Goal: Task Accomplishment & Management: Complete application form

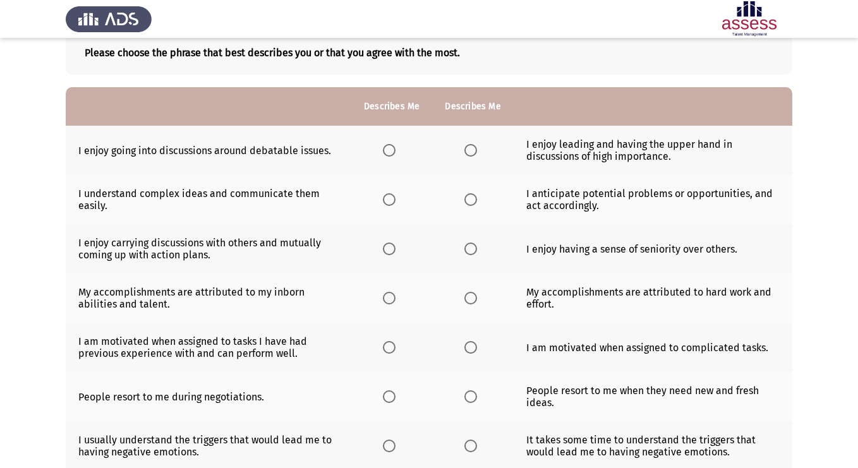
scroll to position [67, 0]
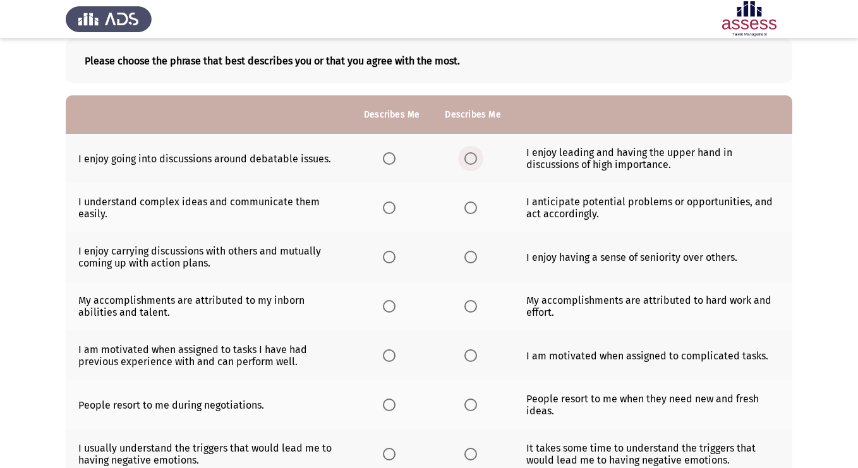
click at [470, 162] on span "Select an option" at bounding box center [471, 158] width 13 height 13
click at [470, 162] on input "Select an option" at bounding box center [471, 158] width 13 height 13
click at [475, 210] on span "Select an option" at bounding box center [471, 208] width 13 height 13
click at [475, 210] on input "Select an option" at bounding box center [471, 208] width 13 height 13
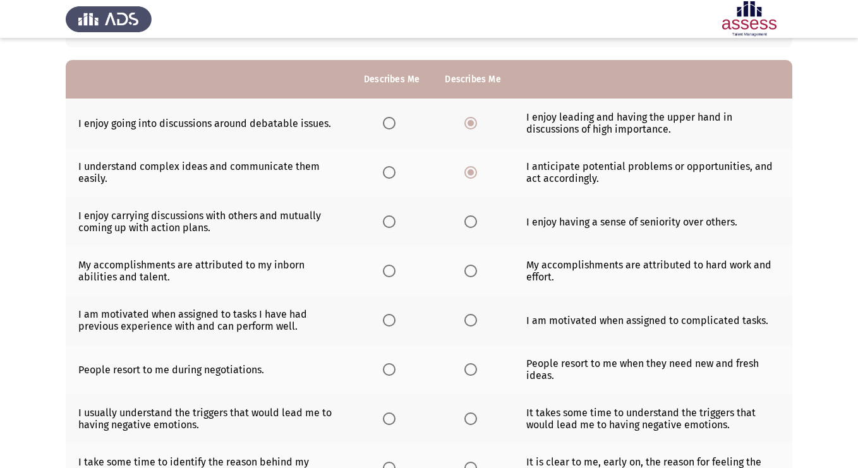
click at [384, 222] on span "Select an option" at bounding box center [389, 222] width 13 height 13
click at [384, 222] on input "Select an option" at bounding box center [389, 222] width 13 height 13
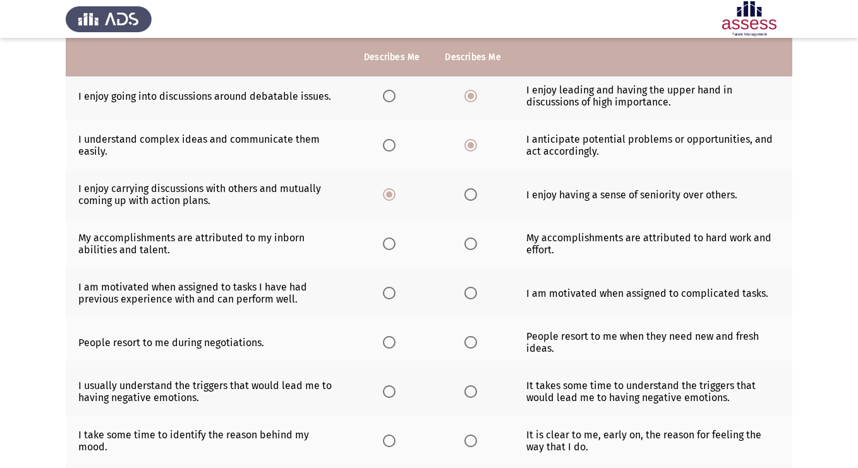
scroll to position [131, 0]
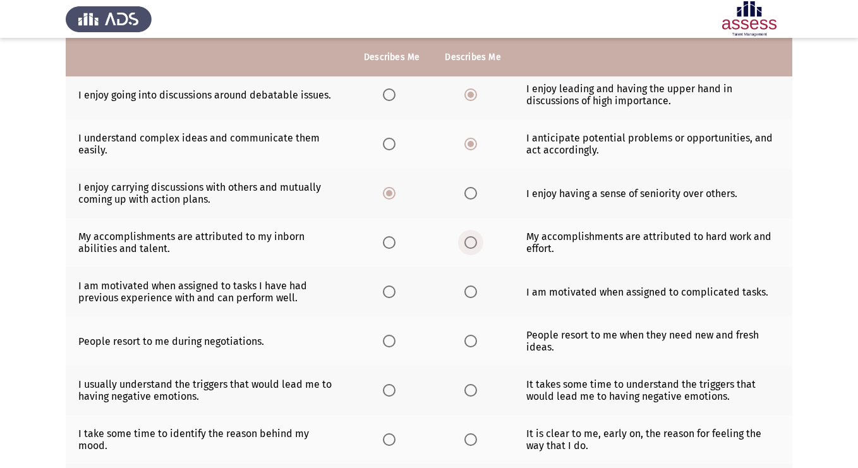
click at [465, 248] on span "Select an option" at bounding box center [471, 242] width 13 height 13
click at [465, 248] on input "Select an option" at bounding box center [471, 242] width 13 height 13
click at [387, 297] on span "Select an option" at bounding box center [389, 292] width 13 height 13
click at [387, 297] on input "Select an option" at bounding box center [389, 292] width 13 height 13
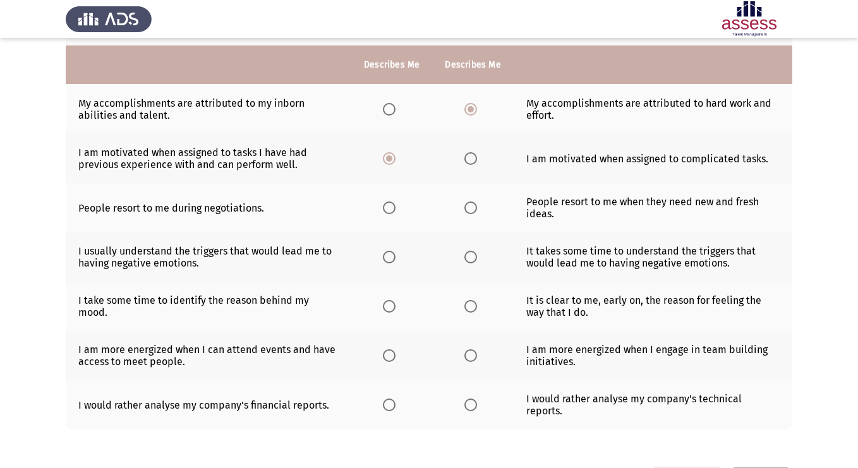
scroll to position [273, 0]
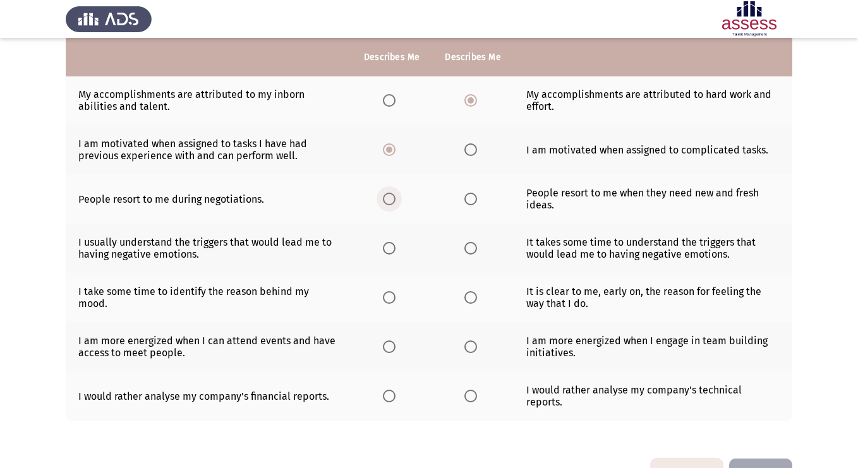
click at [391, 204] on span "Select an option" at bounding box center [389, 199] width 13 height 13
click at [391, 204] on input "Select an option" at bounding box center [389, 199] width 13 height 13
click at [389, 248] on span "Select an option" at bounding box center [389, 248] width 13 height 13
click at [389, 248] on input "Select an option" at bounding box center [389, 248] width 13 height 13
click at [394, 302] on span "Select an option" at bounding box center [389, 297] width 13 height 13
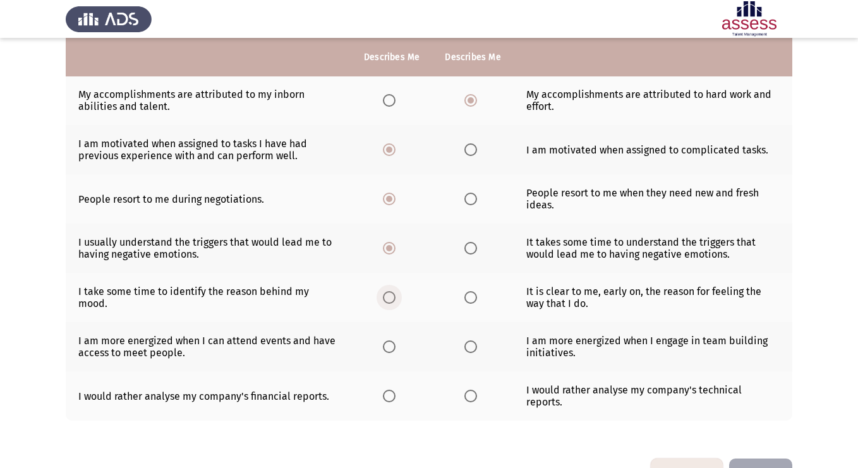
click at [394, 302] on input "Select an option" at bounding box center [389, 297] width 13 height 13
click at [488, 305] on th at bounding box center [472, 297] width 81 height 49
click at [474, 298] on span "Select an option" at bounding box center [471, 297] width 13 height 13
click at [474, 298] on input "Select an option" at bounding box center [471, 297] width 13 height 13
click at [473, 248] on span "Select an option" at bounding box center [471, 248] width 13 height 13
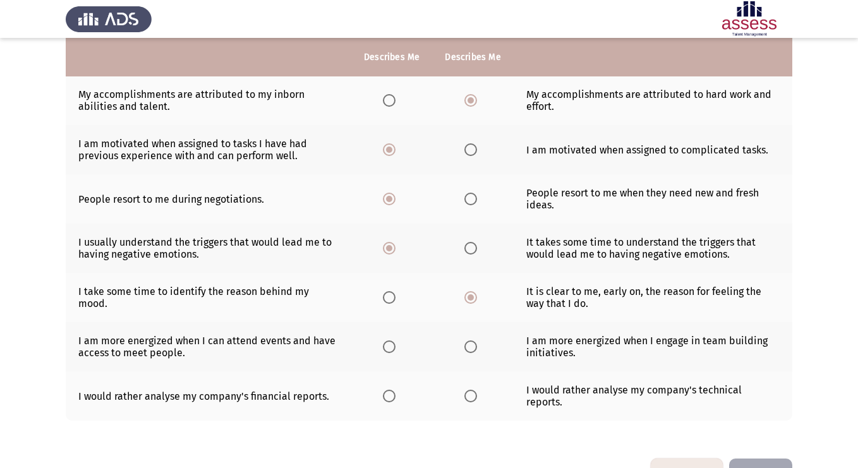
click at [473, 248] on input "Select an option" at bounding box center [471, 248] width 13 height 13
click at [388, 251] on span "Select an option" at bounding box center [389, 248] width 13 height 13
click at [388, 251] on input "Select an option" at bounding box center [389, 248] width 13 height 13
click at [477, 348] on label "Select an option" at bounding box center [474, 347] width 18 height 13
click at [477, 348] on input "Select an option" at bounding box center [471, 347] width 13 height 13
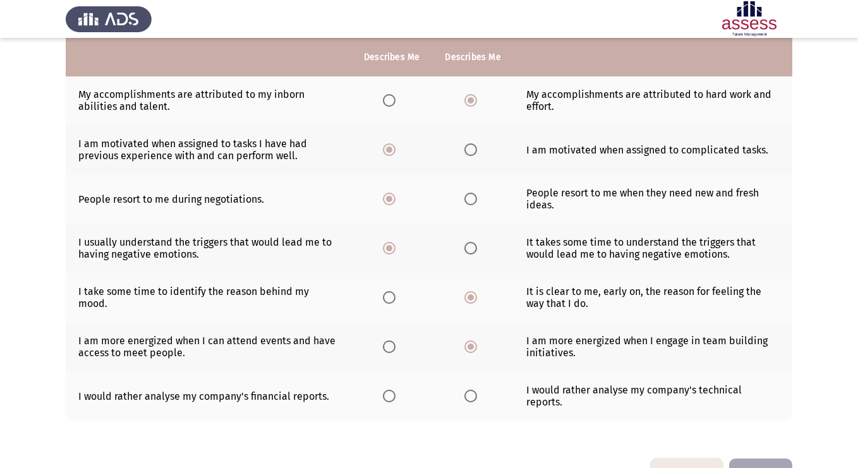
click at [389, 390] on span "Select an option" at bounding box center [389, 396] width 13 height 13
click at [389, 390] on input "Select an option" at bounding box center [389, 396] width 13 height 13
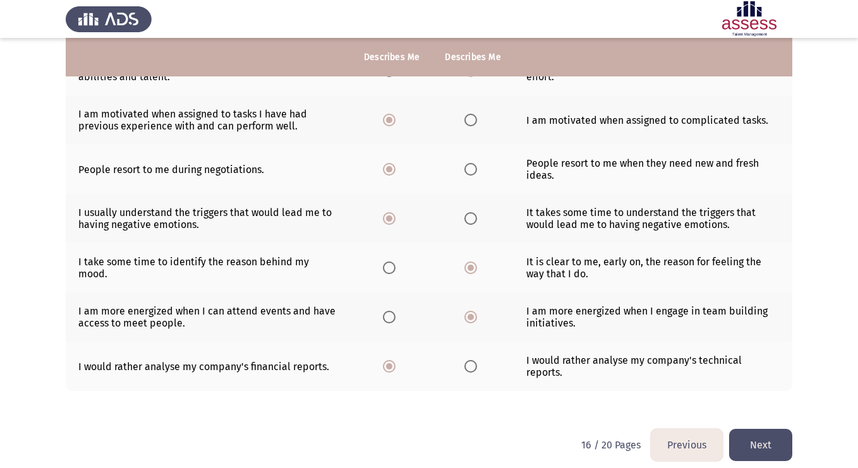
scroll to position [303, 0]
click at [762, 444] on button "Next" at bounding box center [760, 445] width 63 height 32
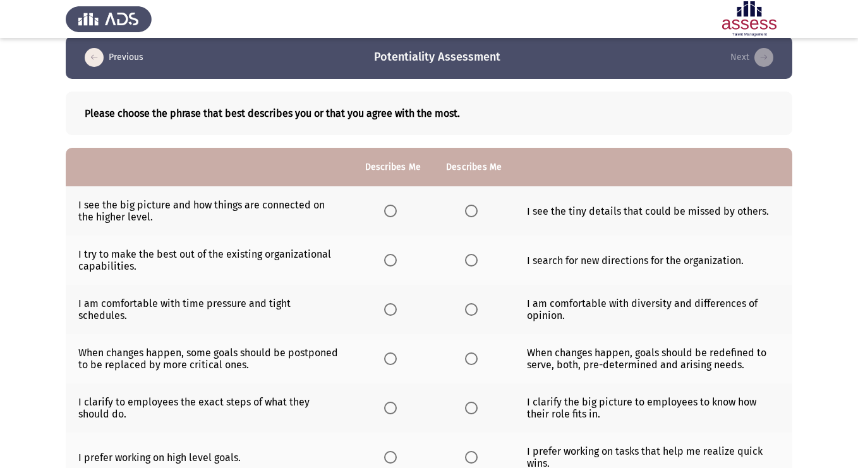
scroll to position [12, 0]
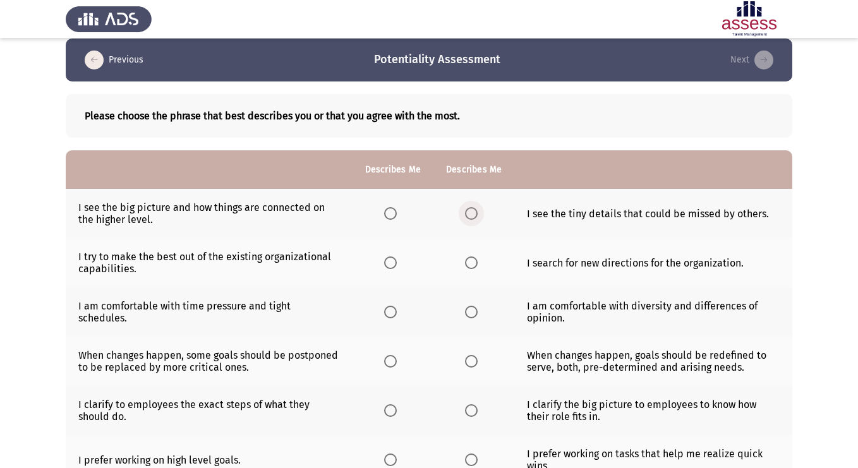
click at [472, 216] on span "Select an option" at bounding box center [471, 213] width 13 height 13
click at [472, 216] on input "Select an option" at bounding box center [471, 213] width 13 height 13
click at [393, 267] on span "Select an option" at bounding box center [390, 263] width 13 height 13
click at [393, 267] on input "Select an option" at bounding box center [390, 263] width 13 height 13
click at [392, 307] on span "Select an option" at bounding box center [390, 312] width 13 height 13
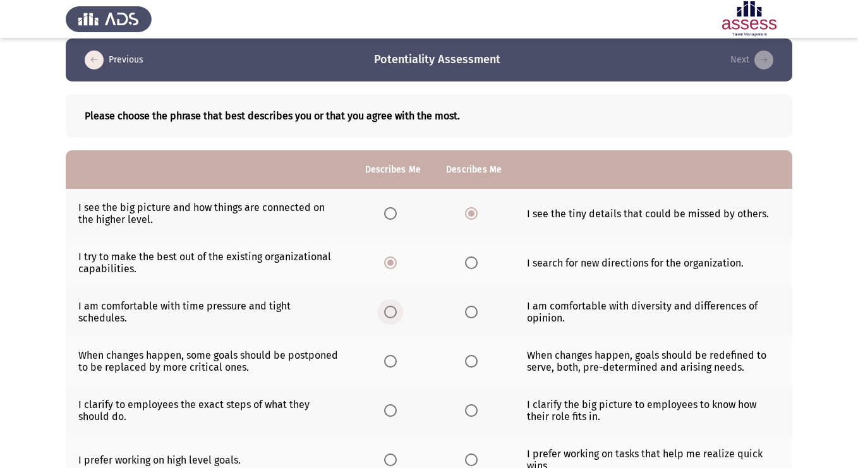
click at [392, 307] on input "Select an option" at bounding box center [390, 312] width 13 height 13
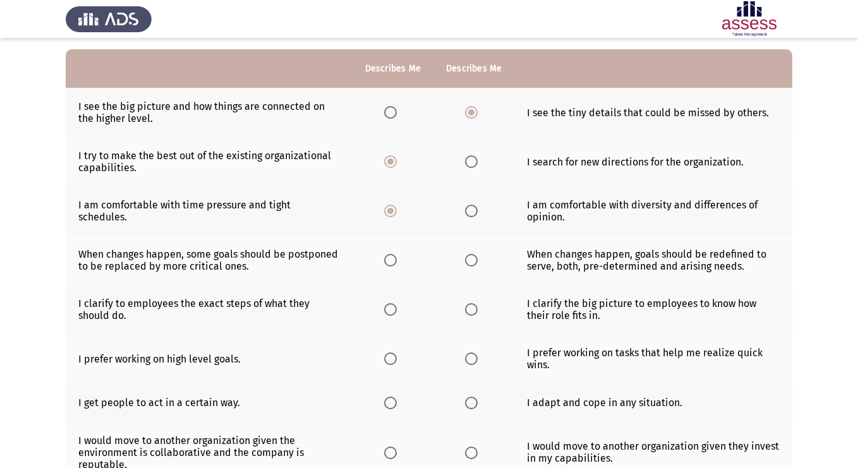
scroll to position [170, 0]
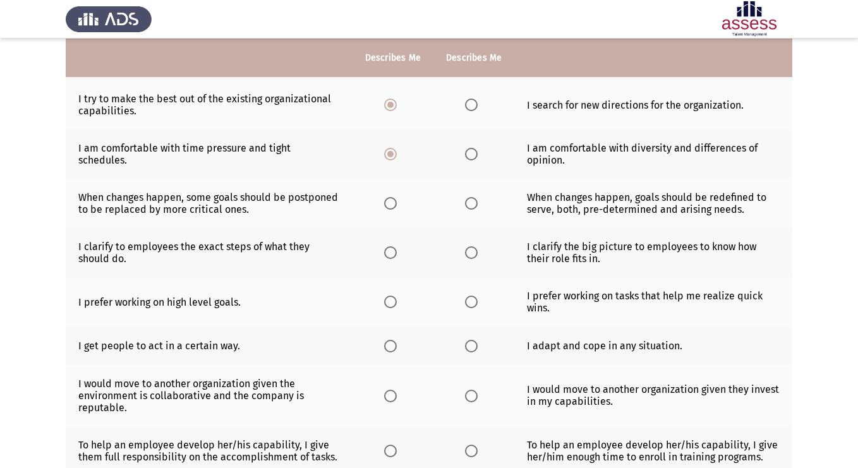
click at [375, 202] on th at bounding box center [393, 203] width 81 height 49
click at [387, 203] on span "Select an option" at bounding box center [390, 203] width 13 height 13
click at [387, 203] on input "Select an option" at bounding box center [390, 203] width 13 height 13
click at [393, 252] on span "Select an option" at bounding box center [390, 253] width 13 height 13
click at [393, 252] on input "Select an option" at bounding box center [390, 253] width 13 height 13
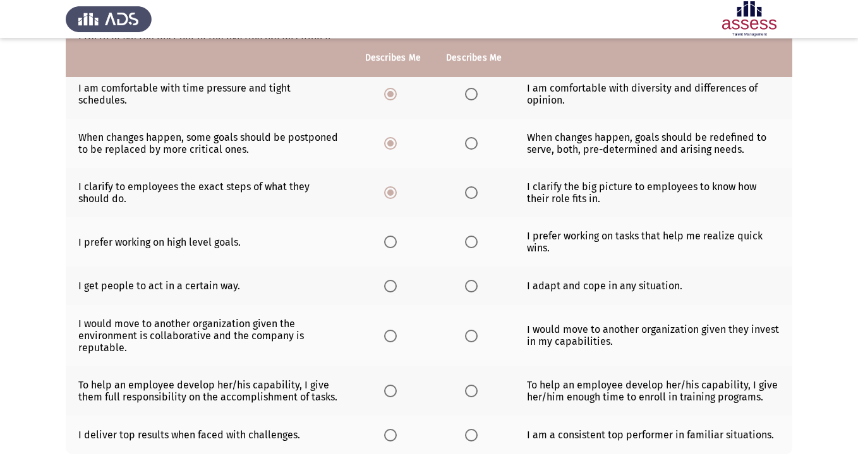
scroll to position [231, 0]
click at [473, 242] on span "Select an option" at bounding box center [471, 241] width 13 height 13
click at [473, 242] on input "Select an option" at bounding box center [471, 241] width 13 height 13
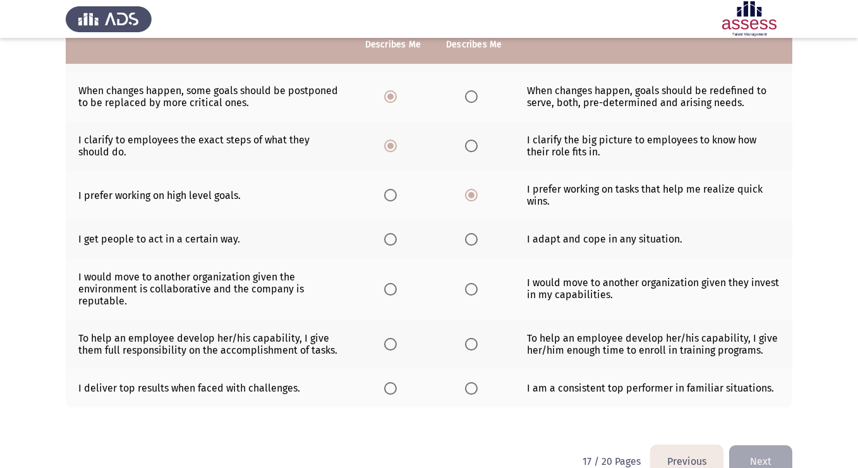
scroll to position [294, 0]
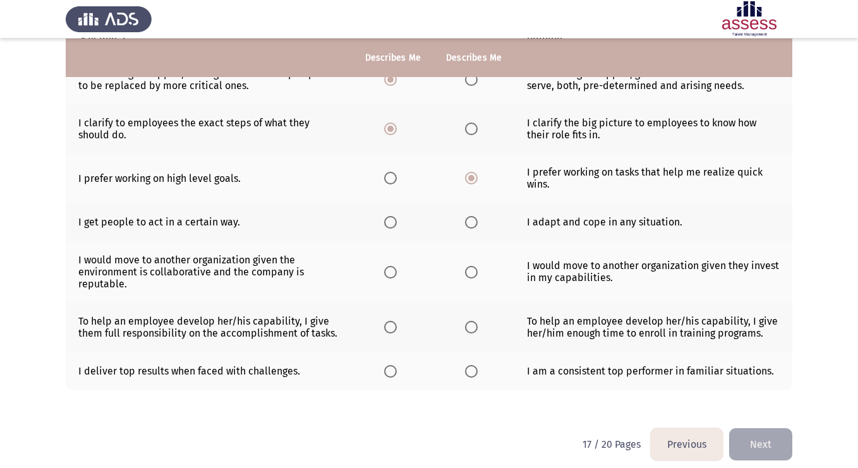
click at [485, 225] on th at bounding box center [474, 222] width 81 height 39
click at [477, 223] on label "Select an option" at bounding box center [474, 222] width 18 height 13
click at [477, 223] on input "Select an option" at bounding box center [471, 222] width 13 height 13
click at [387, 269] on span "Select an option" at bounding box center [390, 272] width 13 height 13
click at [387, 269] on input "Select an option" at bounding box center [390, 272] width 13 height 13
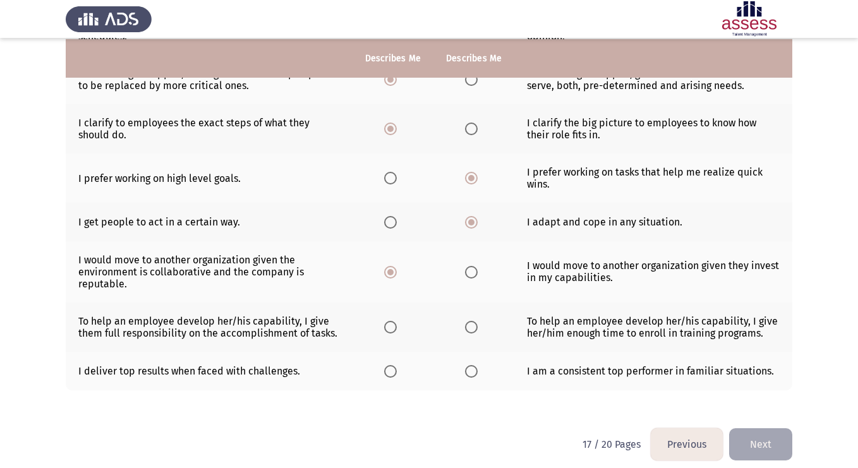
scroll to position [304, 0]
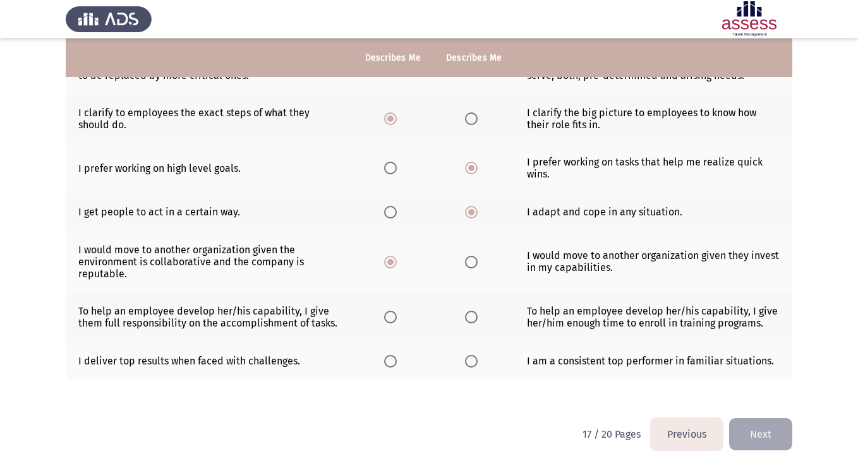
click at [389, 319] on span "Select an option" at bounding box center [390, 317] width 13 height 13
click at [389, 319] on input "Select an option" at bounding box center [390, 317] width 13 height 13
click at [394, 364] on span "Select an option" at bounding box center [390, 361] width 13 height 13
click at [394, 364] on input "Select an option" at bounding box center [390, 361] width 13 height 13
click at [468, 364] on span "Select an option" at bounding box center [471, 361] width 13 height 13
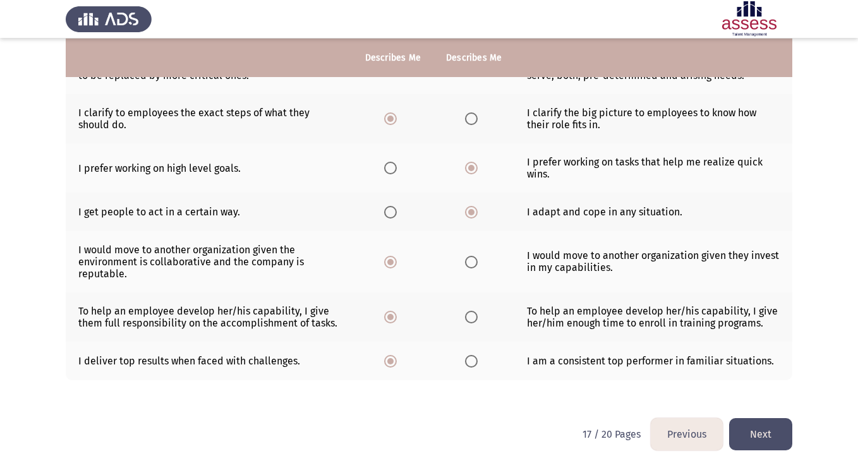
click at [468, 364] on input "Select an option" at bounding box center [471, 361] width 13 height 13
click at [763, 436] on button "Next" at bounding box center [760, 434] width 63 height 32
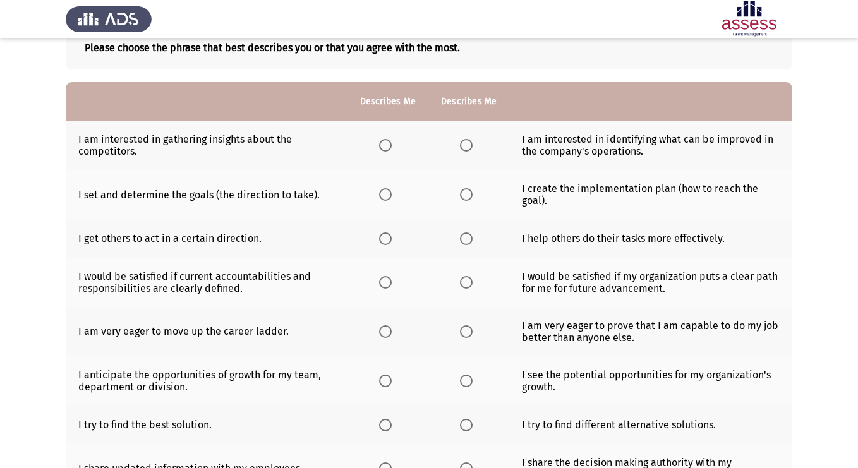
scroll to position [0, 0]
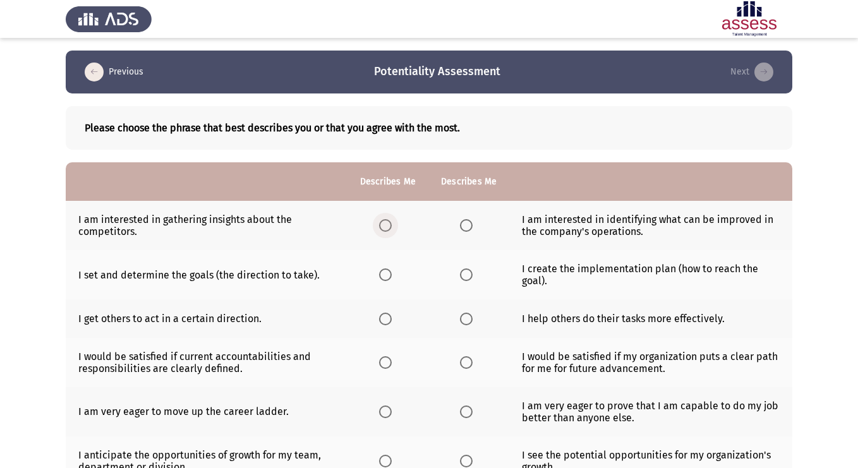
click at [385, 231] on span "Select an option" at bounding box center [385, 225] width 13 height 13
click at [385, 231] on input "Select an option" at bounding box center [385, 225] width 13 height 13
click at [465, 278] on span "Select an option" at bounding box center [466, 275] width 13 height 13
click at [465, 278] on input "Select an option" at bounding box center [466, 275] width 13 height 13
click at [386, 320] on span "Select an option" at bounding box center [385, 319] width 13 height 13
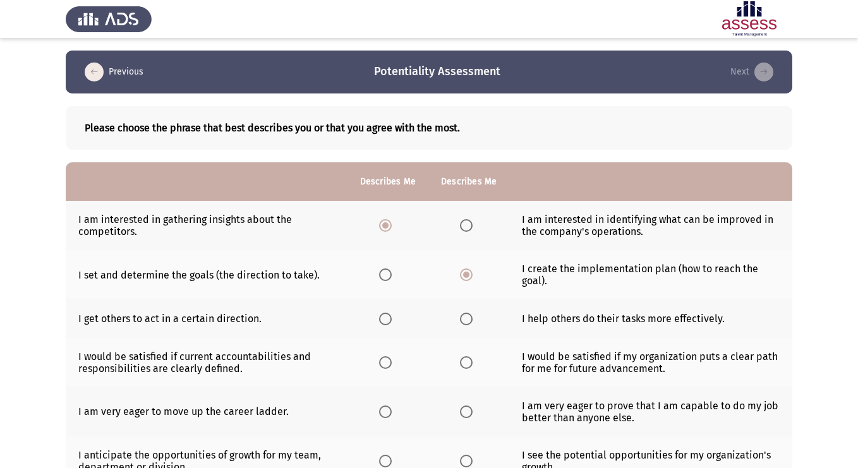
click at [386, 320] on input "Select an option" at bounding box center [385, 319] width 13 height 13
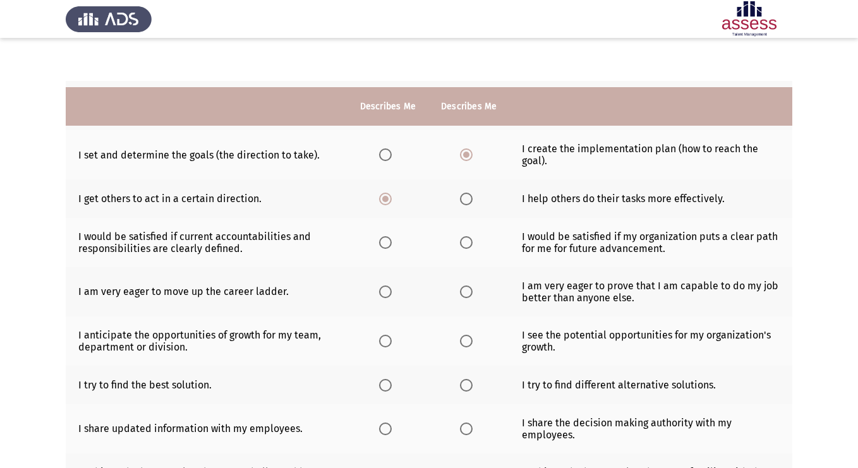
scroll to position [169, 0]
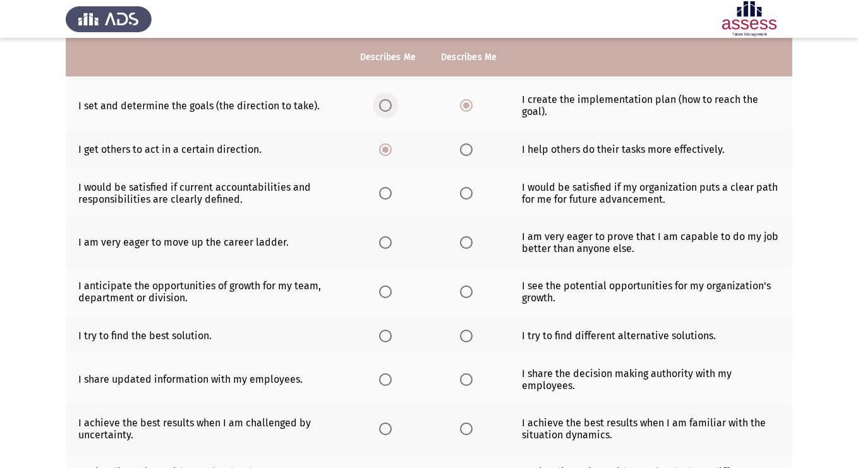
click at [389, 110] on span "Select an option" at bounding box center [385, 105] width 13 height 13
click at [389, 110] on input "Select an option" at bounding box center [385, 105] width 13 height 13
click at [461, 109] on span "Select an option" at bounding box center [466, 105] width 13 height 13
click at [461, 109] on input "Select an option" at bounding box center [466, 105] width 13 height 13
click at [468, 154] on span "Select an option" at bounding box center [466, 149] width 13 height 13
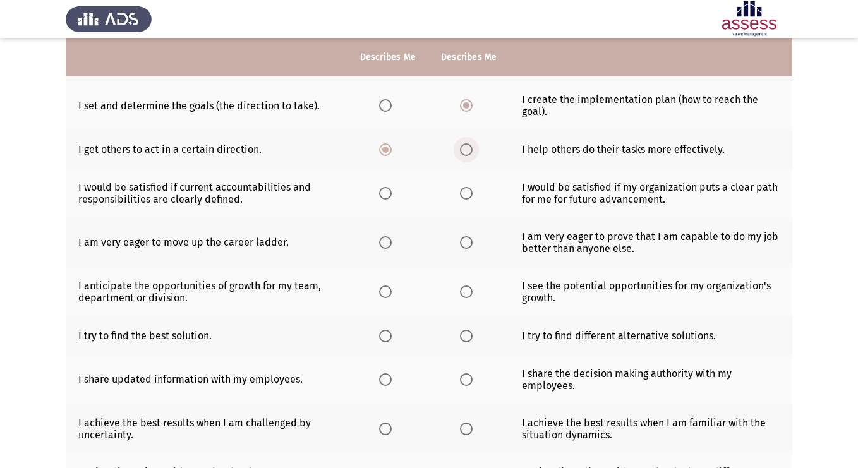
click at [468, 154] on input "Select an option" at bounding box center [466, 149] width 13 height 13
click at [387, 200] on th at bounding box center [388, 193] width 81 height 49
click at [389, 194] on span "Select an option" at bounding box center [385, 193] width 13 height 13
click at [389, 194] on input "Select an option" at bounding box center [385, 193] width 13 height 13
click at [379, 249] on th at bounding box center [388, 242] width 81 height 49
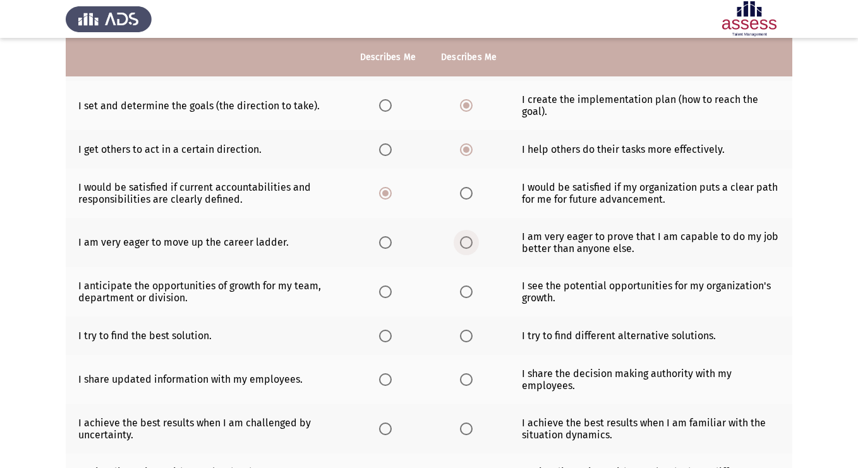
click at [464, 245] on span "Select an option" at bounding box center [466, 242] width 13 height 13
click at [464, 245] on input "Select an option" at bounding box center [466, 242] width 13 height 13
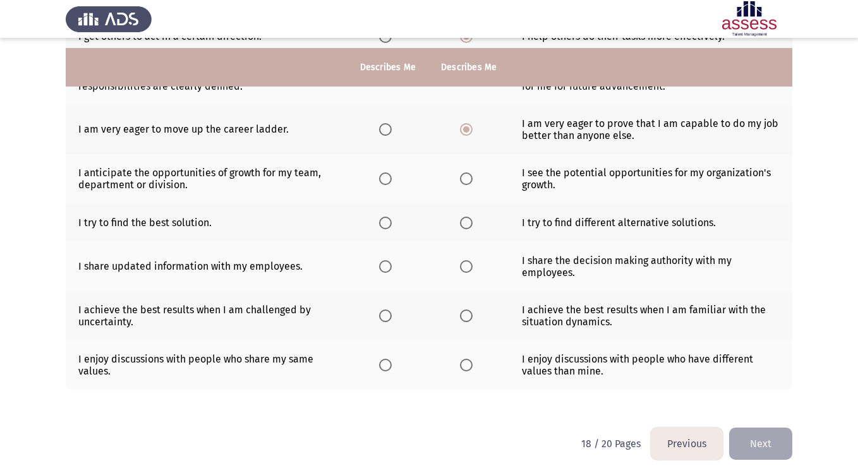
scroll to position [292, 0]
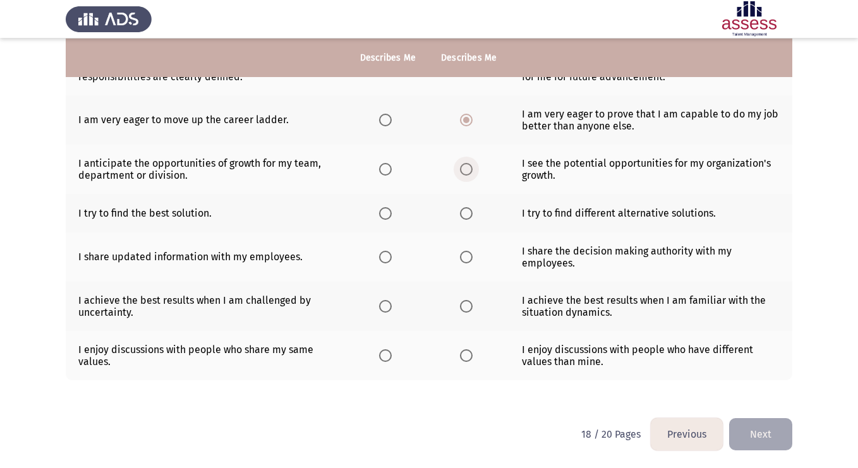
click at [465, 169] on span "Select an option" at bounding box center [466, 169] width 13 height 13
click at [465, 169] on input "Select an option" at bounding box center [466, 169] width 13 height 13
click at [391, 172] on label "Select an option" at bounding box center [388, 169] width 18 height 13
click at [391, 172] on input "Select an option" at bounding box center [385, 169] width 13 height 13
click at [382, 216] on span "Select an option" at bounding box center [385, 213] width 13 height 13
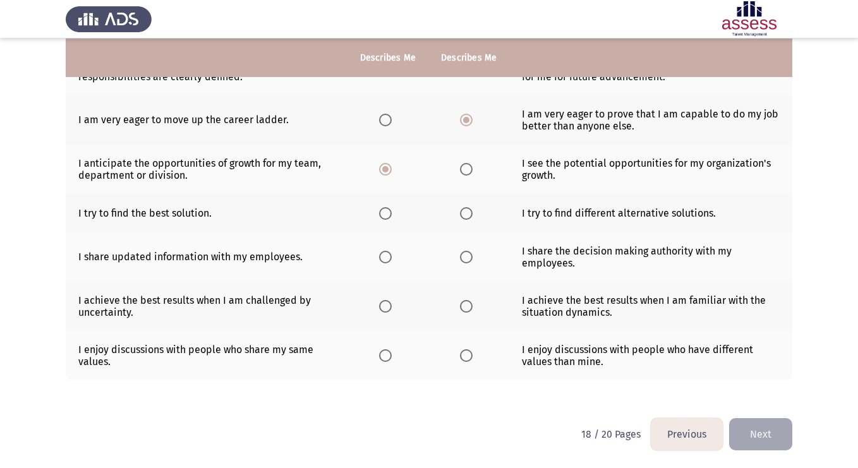
click at [382, 216] on input "Select an option" at bounding box center [385, 213] width 13 height 13
click at [397, 253] on th at bounding box center [388, 257] width 81 height 49
click at [384, 258] on span "Select an option" at bounding box center [385, 257] width 13 height 13
click at [384, 258] on input "Select an option" at bounding box center [385, 257] width 13 height 13
click at [381, 303] on span "Select an option" at bounding box center [385, 306] width 13 height 13
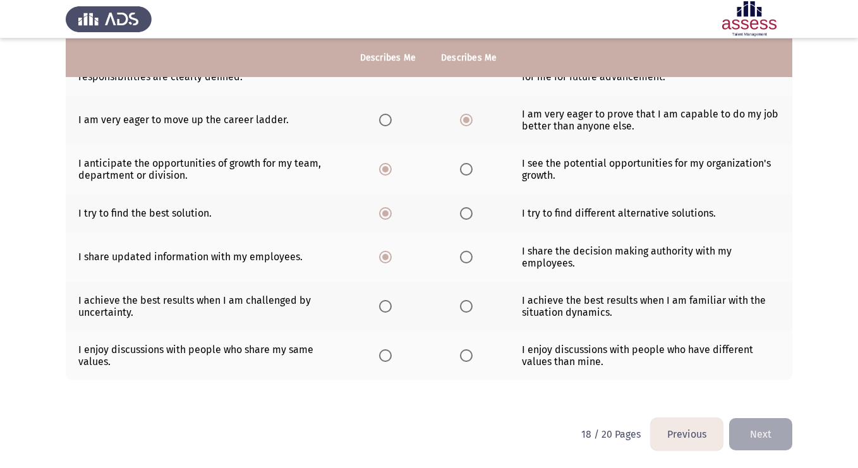
click at [381, 303] on input "Select an option" at bounding box center [385, 306] width 13 height 13
click at [468, 308] on span "Select an option" at bounding box center [466, 306] width 13 height 13
click at [468, 308] on input "Select an option" at bounding box center [466, 306] width 13 height 13
click at [377, 358] on th at bounding box center [388, 355] width 81 height 49
click at [384, 353] on span "Select an option" at bounding box center [385, 356] width 13 height 13
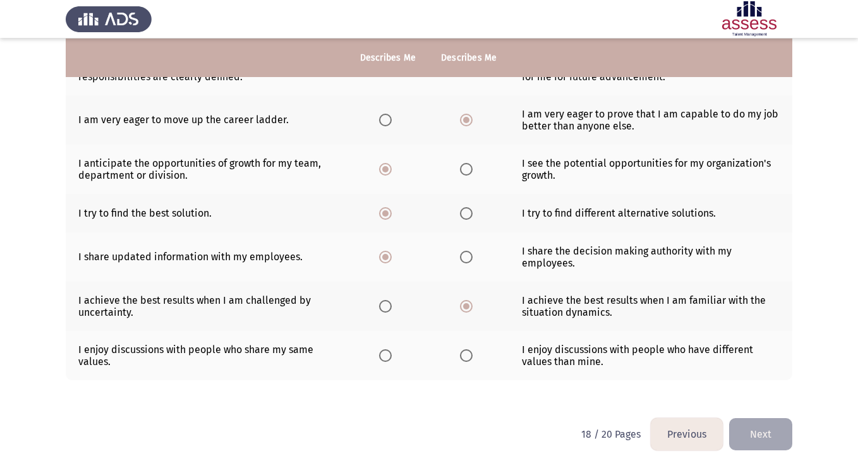
click at [384, 353] on input "Select an option" at bounding box center [385, 356] width 13 height 13
click at [760, 433] on button "Next" at bounding box center [760, 434] width 63 height 32
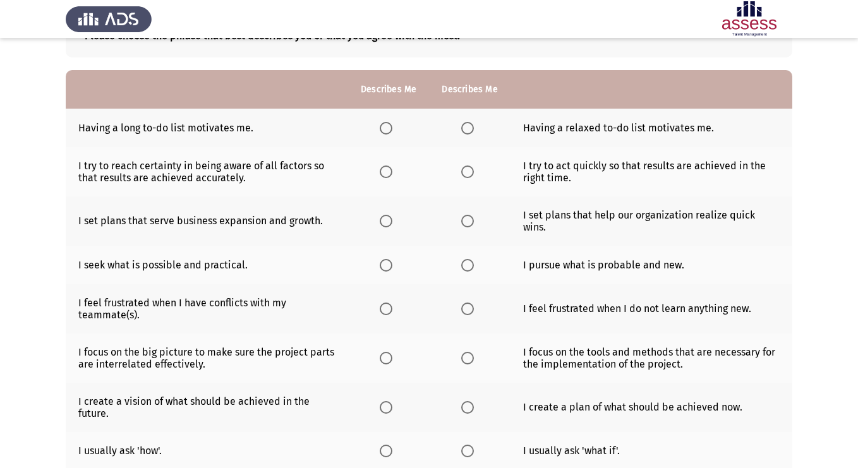
scroll to position [87, 0]
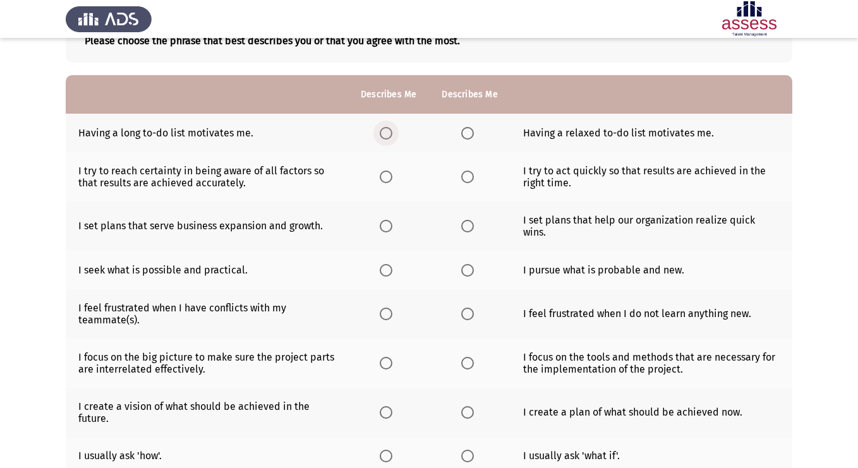
click at [390, 131] on span "Select an option" at bounding box center [386, 133] width 13 height 13
click at [390, 131] on input "Select an option" at bounding box center [386, 133] width 13 height 13
click at [385, 179] on span "Select an option" at bounding box center [386, 177] width 13 height 13
click at [385, 179] on input "Select an option" at bounding box center [386, 177] width 13 height 13
click at [468, 180] on span "Select an option" at bounding box center [467, 177] width 13 height 13
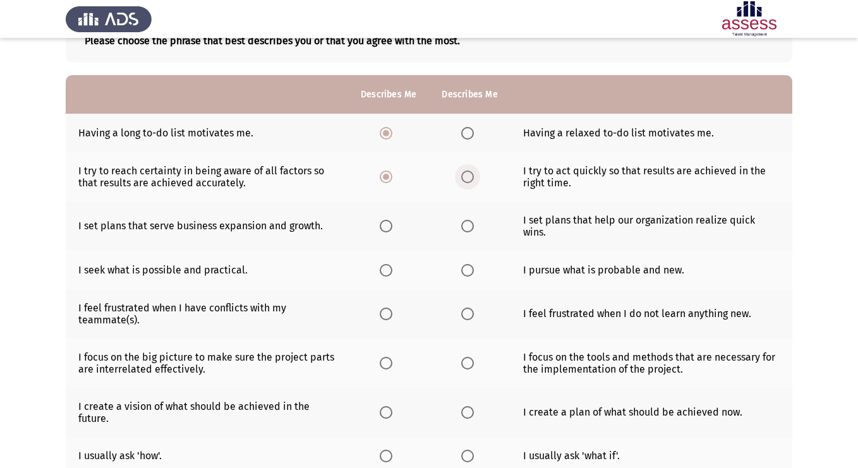
click at [468, 180] on input "Select an option" at bounding box center [467, 177] width 13 height 13
click at [465, 224] on span "Select an option" at bounding box center [467, 226] width 13 height 13
click at [465, 224] on input "Select an option" at bounding box center [467, 226] width 13 height 13
click at [385, 264] on span "Select an option" at bounding box center [386, 270] width 13 height 13
click at [385, 264] on input "Select an option" at bounding box center [386, 270] width 13 height 13
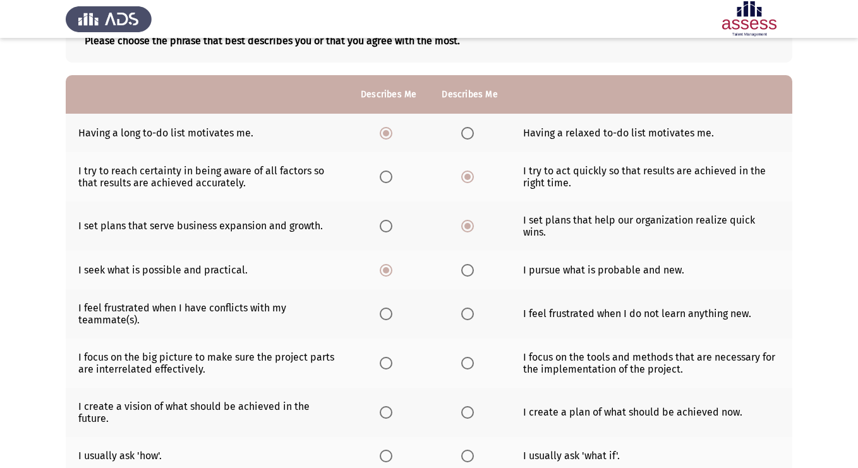
click at [384, 308] on span "Select an option" at bounding box center [386, 314] width 13 height 13
click at [384, 308] on input "Select an option" at bounding box center [386, 314] width 13 height 13
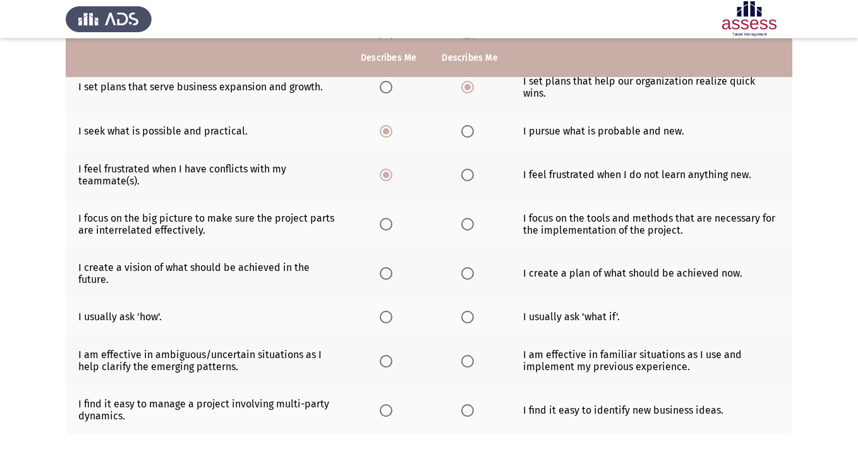
scroll to position [228, 0]
click at [470, 217] on span "Select an option" at bounding box center [467, 223] width 13 height 13
click at [470, 217] on input "Select an option" at bounding box center [467, 223] width 13 height 13
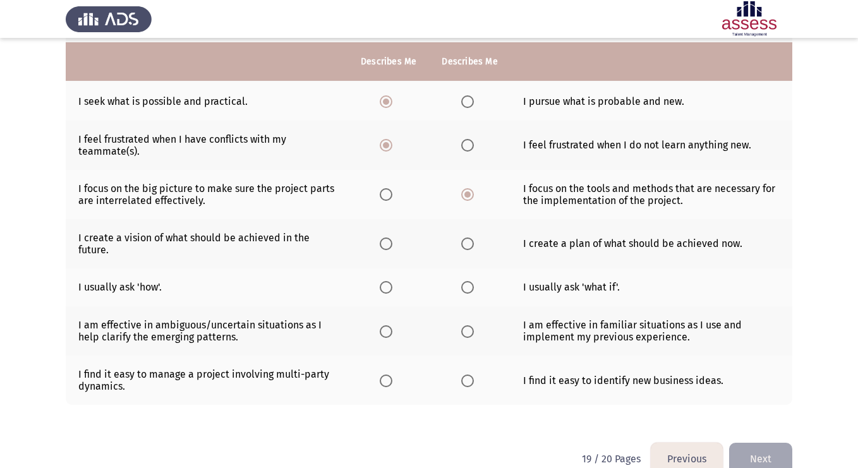
scroll to position [270, 0]
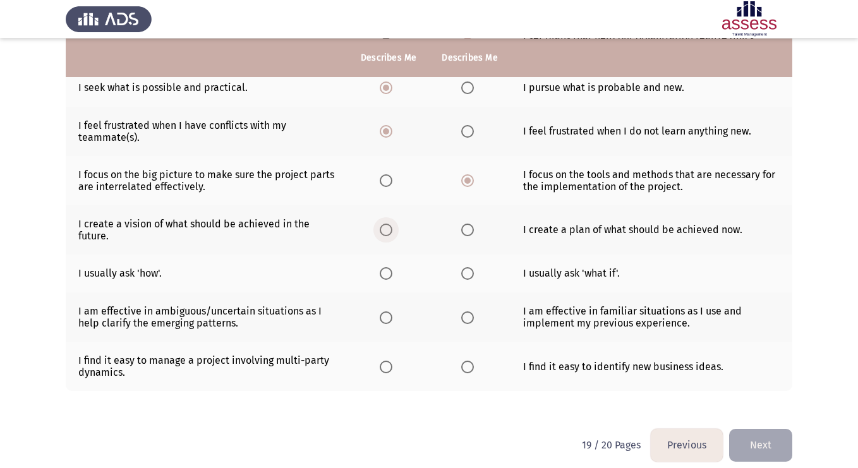
click at [394, 224] on label "Select an option" at bounding box center [389, 230] width 18 height 13
click at [393, 224] on input "Select an option" at bounding box center [386, 230] width 13 height 13
click at [469, 224] on span "Select an option" at bounding box center [467, 230] width 13 height 13
click at [469, 224] on input "Select an option" at bounding box center [467, 230] width 13 height 13
click at [382, 267] on span "Select an option" at bounding box center [386, 273] width 13 height 13
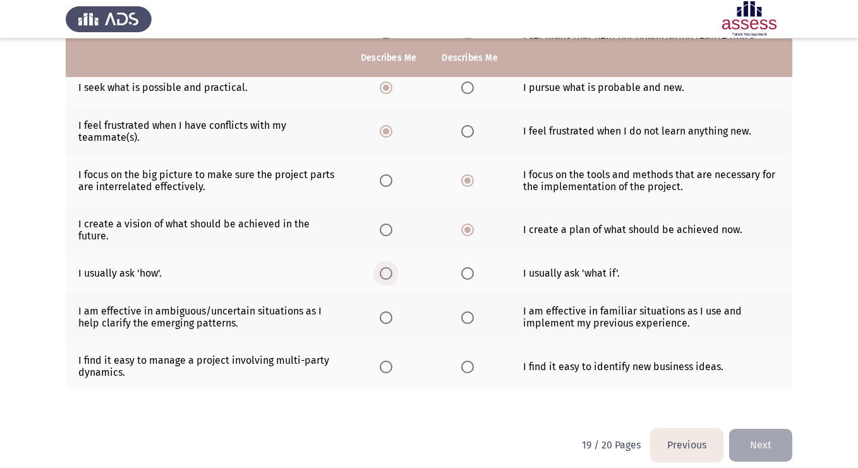
click at [382, 267] on input "Select an option" at bounding box center [386, 273] width 13 height 13
click at [470, 312] on span "Select an option" at bounding box center [467, 318] width 13 height 13
click at [470, 312] on input "Select an option" at bounding box center [467, 318] width 13 height 13
click at [393, 361] on label "Select an option" at bounding box center [389, 367] width 18 height 13
click at [393, 361] on input "Select an option" at bounding box center [386, 367] width 13 height 13
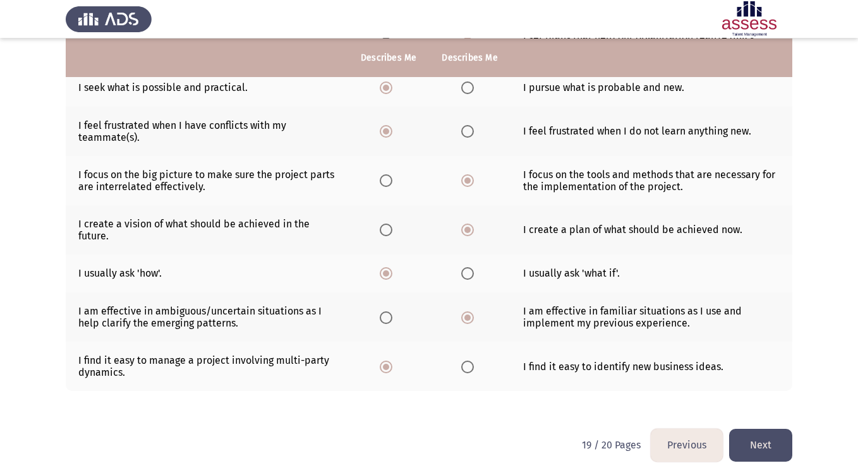
click at [783, 437] on button "Next" at bounding box center [760, 445] width 63 height 32
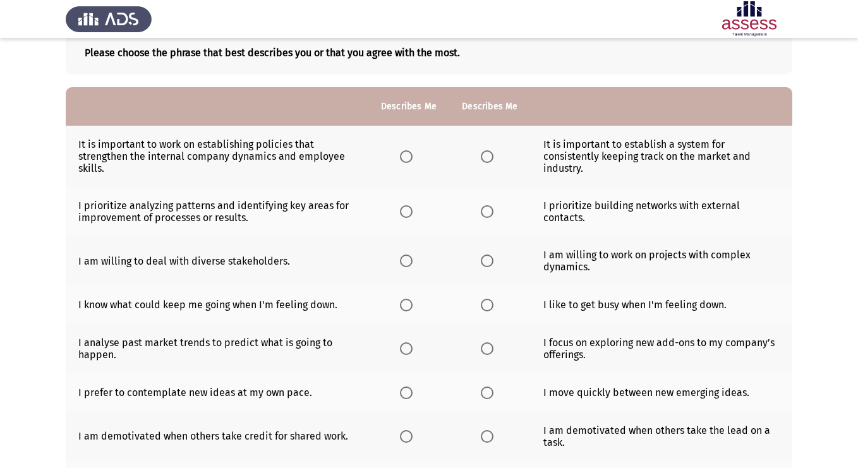
scroll to position [48, 0]
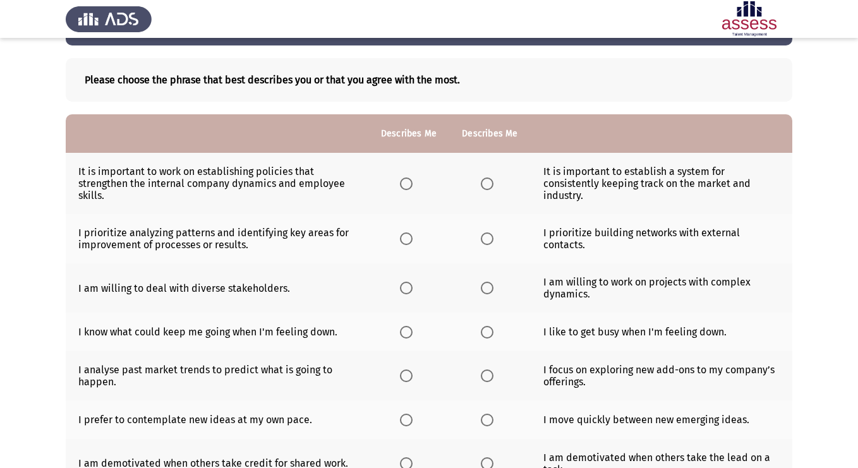
click at [404, 188] on span "Select an option" at bounding box center [406, 184] width 13 height 13
click at [404, 188] on input "Select an option" at bounding box center [406, 184] width 13 height 13
click at [484, 184] on span "Select an option" at bounding box center [487, 184] width 13 height 13
click at [484, 184] on input "Select an option" at bounding box center [487, 184] width 13 height 13
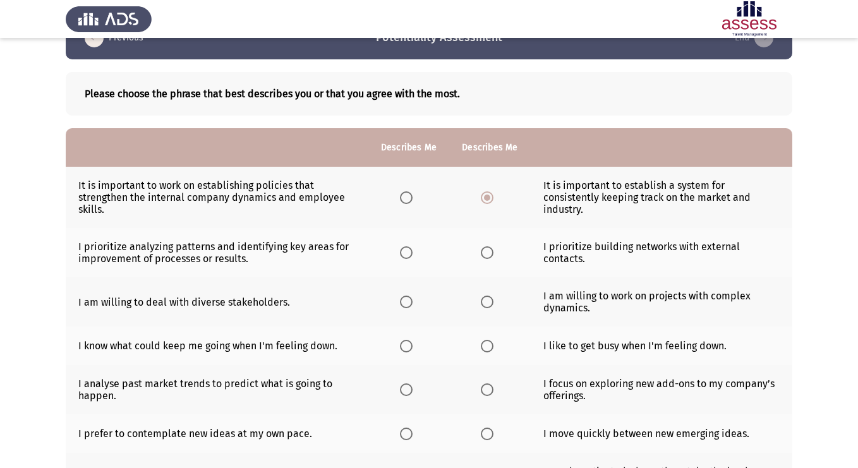
scroll to position [32, 0]
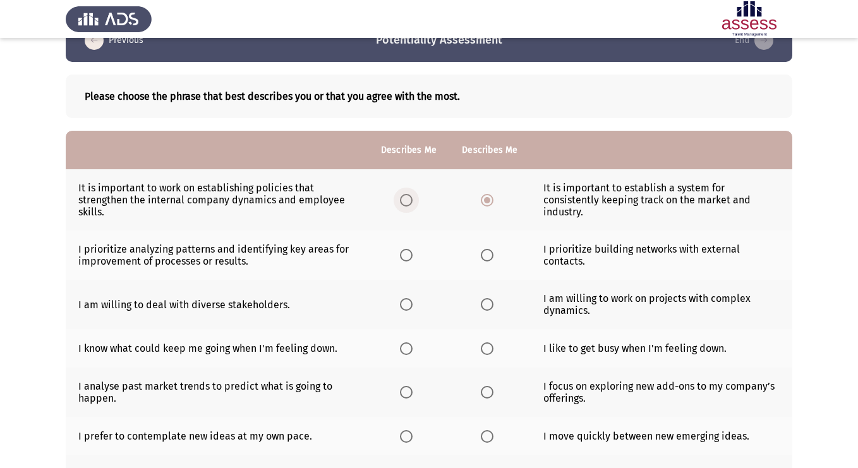
click at [411, 204] on span "Select an option" at bounding box center [406, 200] width 13 height 13
click at [411, 204] on input "Select an option" at bounding box center [406, 200] width 13 height 13
click at [408, 253] on span "Select an option" at bounding box center [406, 255] width 13 height 13
click at [408, 253] on input "Select an option" at bounding box center [406, 255] width 13 height 13
click at [407, 303] on span "Select an option" at bounding box center [406, 304] width 13 height 13
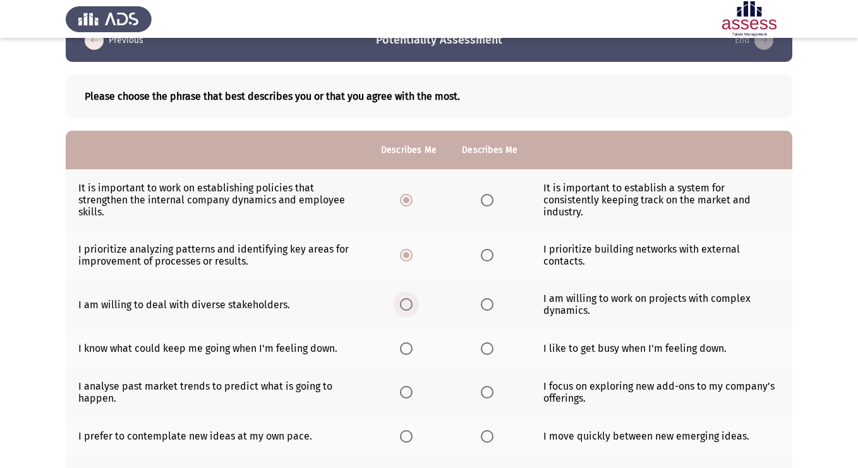
click at [407, 303] on input "Select an option" at bounding box center [406, 304] width 13 height 13
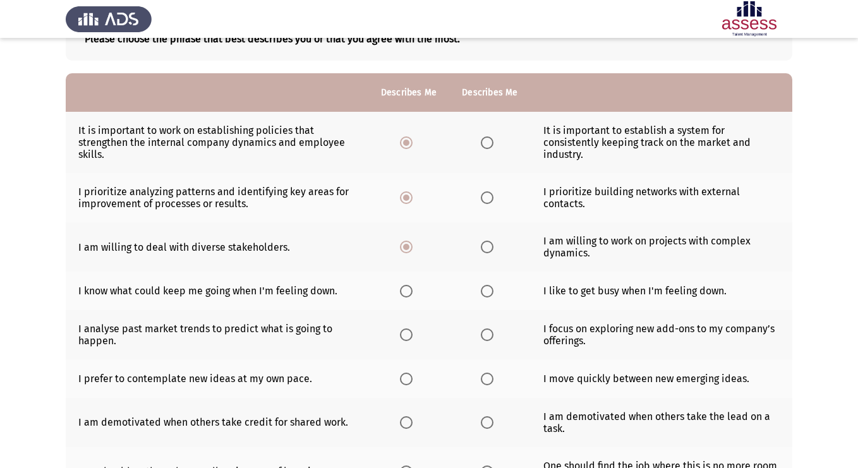
scroll to position [90, 0]
click at [406, 295] on span "Select an option" at bounding box center [406, 290] width 13 height 13
click at [406, 295] on input "Select an option" at bounding box center [406, 290] width 13 height 13
click at [406, 333] on span "Select an option" at bounding box center [406, 334] width 13 height 13
click at [406, 333] on input "Select an option" at bounding box center [406, 334] width 13 height 13
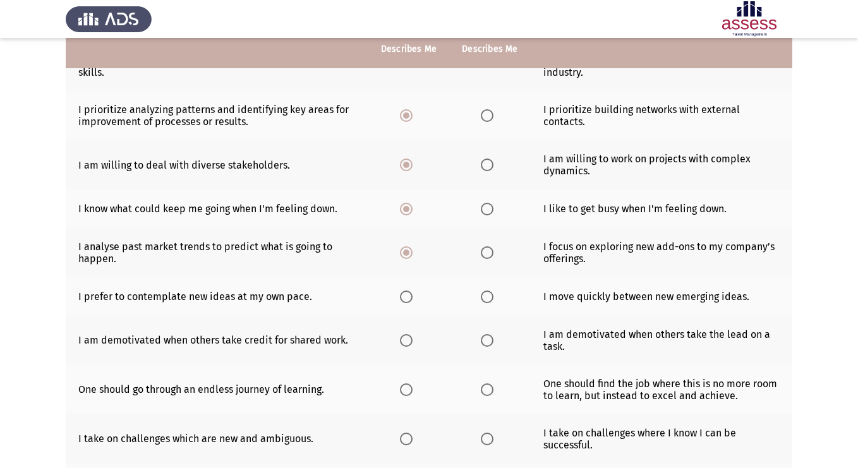
scroll to position [178, 0]
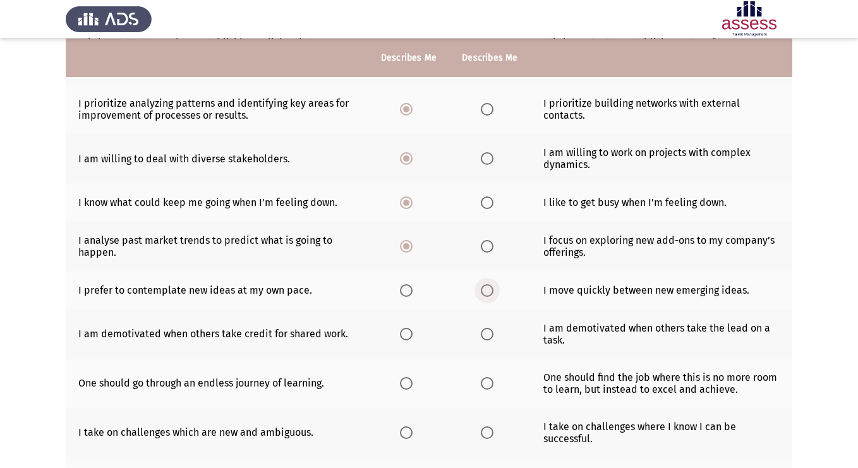
click at [487, 291] on span "Select an option" at bounding box center [487, 290] width 13 height 13
click at [487, 291] on input "Select an option" at bounding box center [487, 290] width 13 height 13
click at [410, 334] on span "Select an option" at bounding box center [406, 334] width 13 height 13
click at [410, 334] on input "Select an option" at bounding box center [406, 334] width 13 height 13
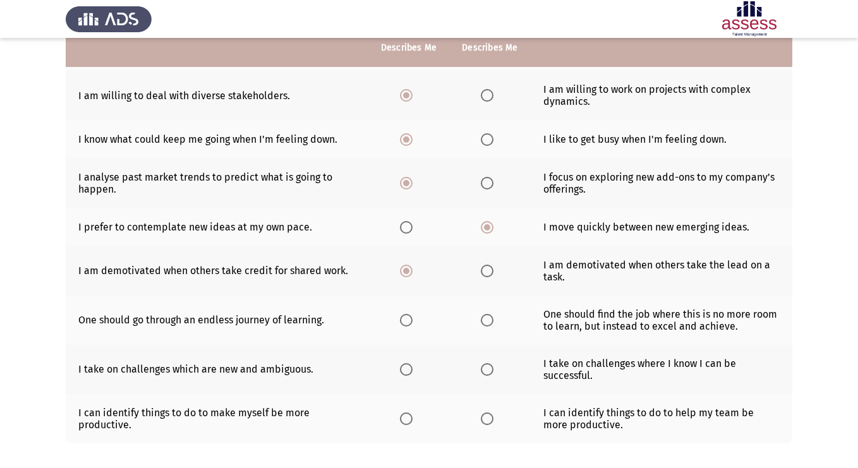
scroll to position [280, 0]
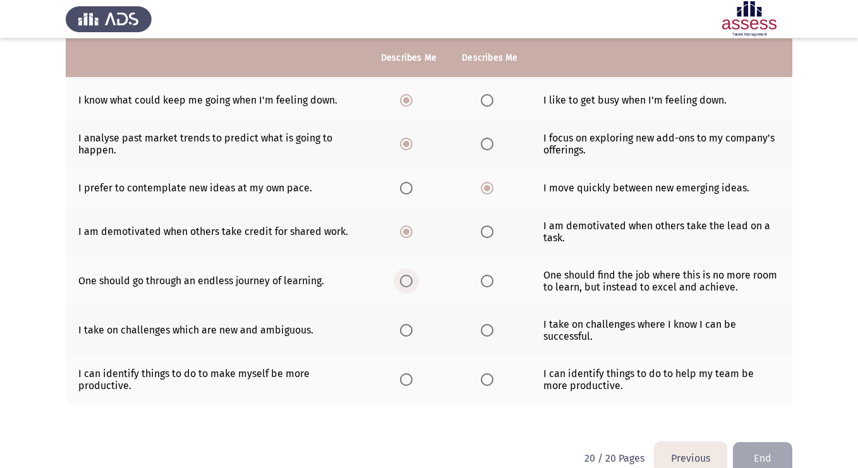
click at [402, 286] on span "Select an option" at bounding box center [406, 281] width 13 height 13
click at [402, 286] on input "Select an option" at bounding box center [406, 281] width 13 height 13
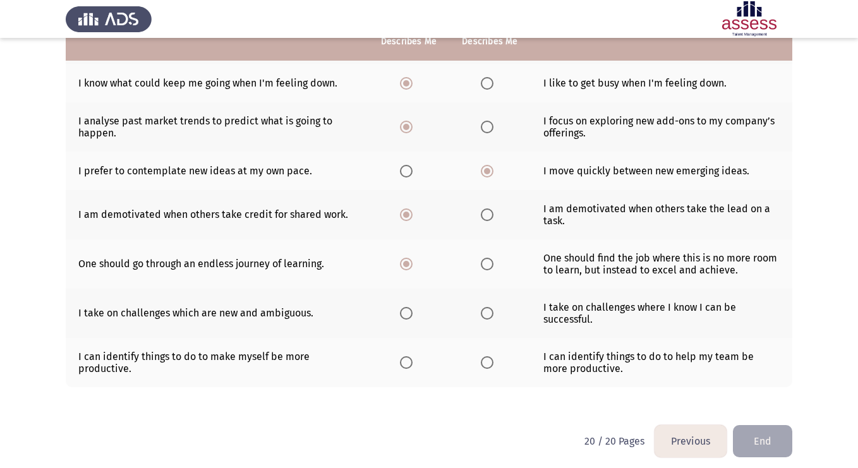
scroll to position [304, 0]
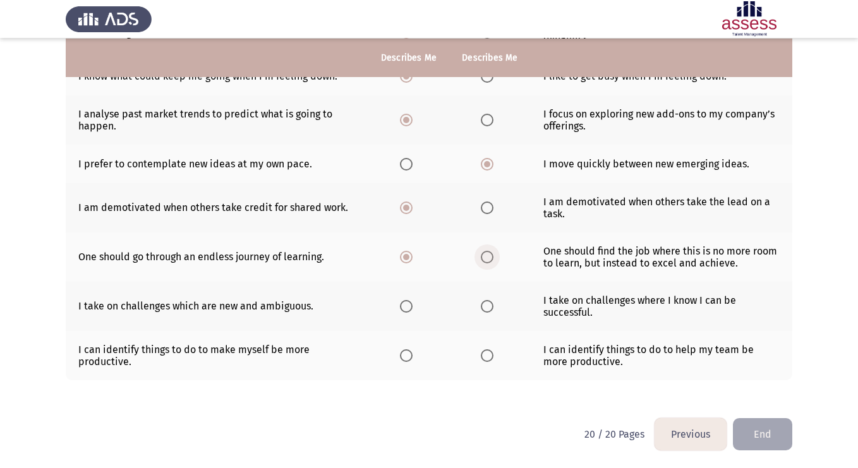
click at [484, 253] on span "Select an option" at bounding box center [487, 257] width 13 height 13
click at [484, 253] on input "Select an option" at bounding box center [487, 257] width 13 height 13
click at [409, 307] on span "Select an option" at bounding box center [406, 306] width 13 height 13
click at [409, 307] on input "Select an option" at bounding box center [406, 306] width 13 height 13
click at [491, 305] on span "Select an option" at bounding box center [487, 306] width 13 height 13
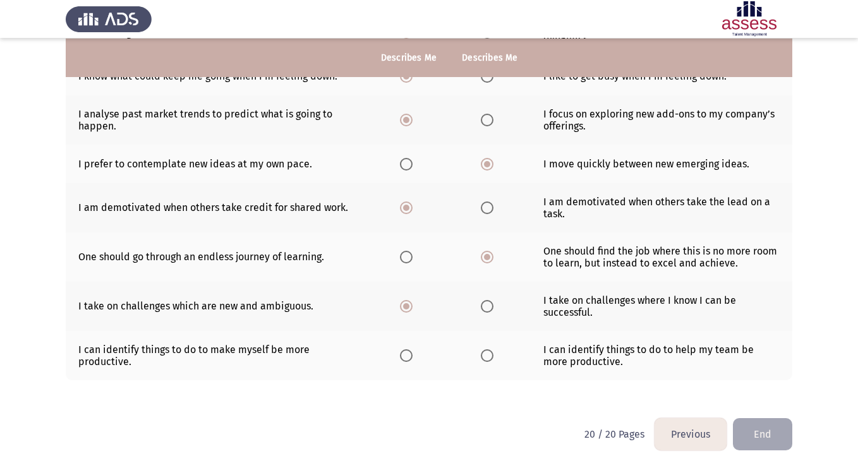
click at [491, 305] on input "Select an option" at bounding box center [487, 306] width 13 height 13
click at [410, 358] on span "Select an option" at bounding box center [406, 356] width 13 height 13
click at [410, 358] on input "Select an option" at bounding box center [406, 356] width 13 height 13
click at [487, 357] on span "Select an option" at bounding box center [487, 356] width 13 height 13
click at [487, 357] on input "Select an option" at bounding box center [487, 356] width 13 height 13
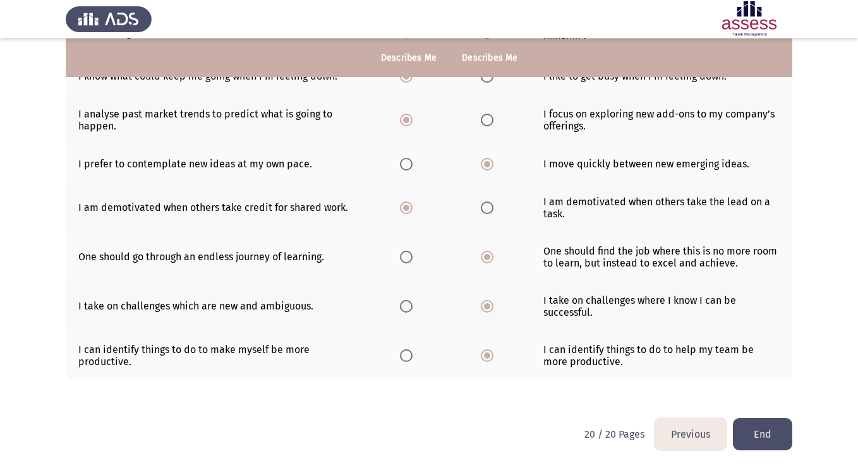
click at [770, 425] on button "End" at bounding box center [762, 434] width 59 height 32
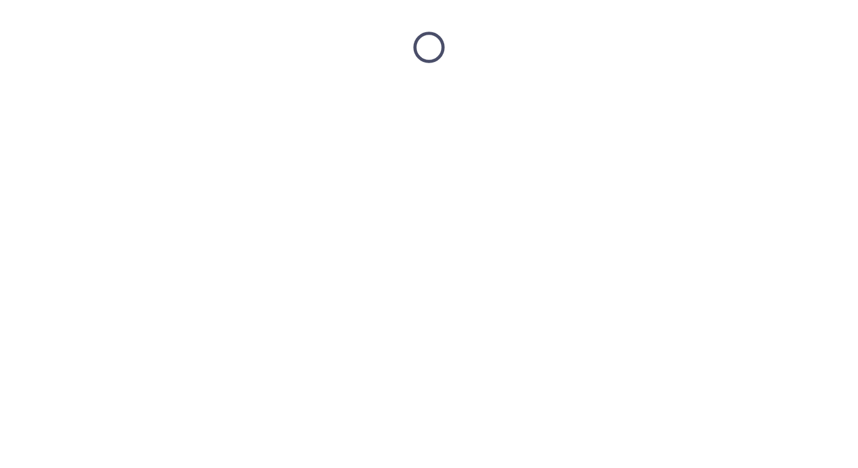
scroll to position [0, 0]
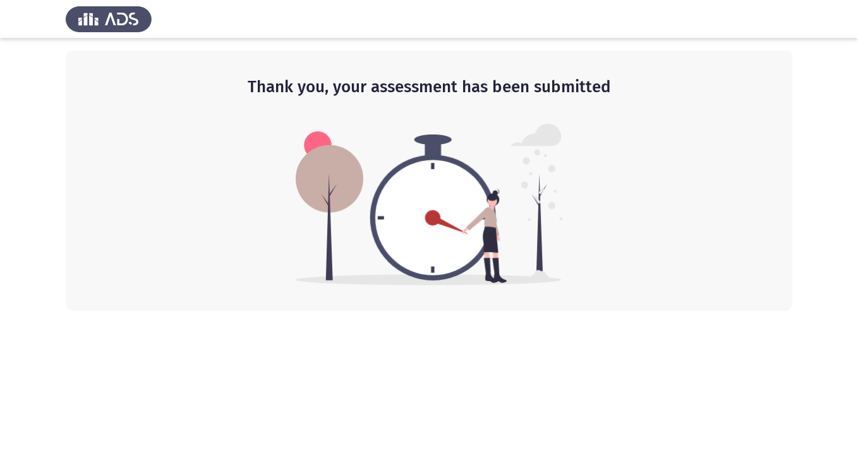
click at [116, 22] on img at bounding box center [109, 18] width 86 height 35
click at [100, 21] on img at bounding box center [109, 18] width 86 height 35
click at [94, 21] on img at bounding box center [109, 18] width 86 height 35
